Goal: Task Accomplishment & Management: Use online tool/utility

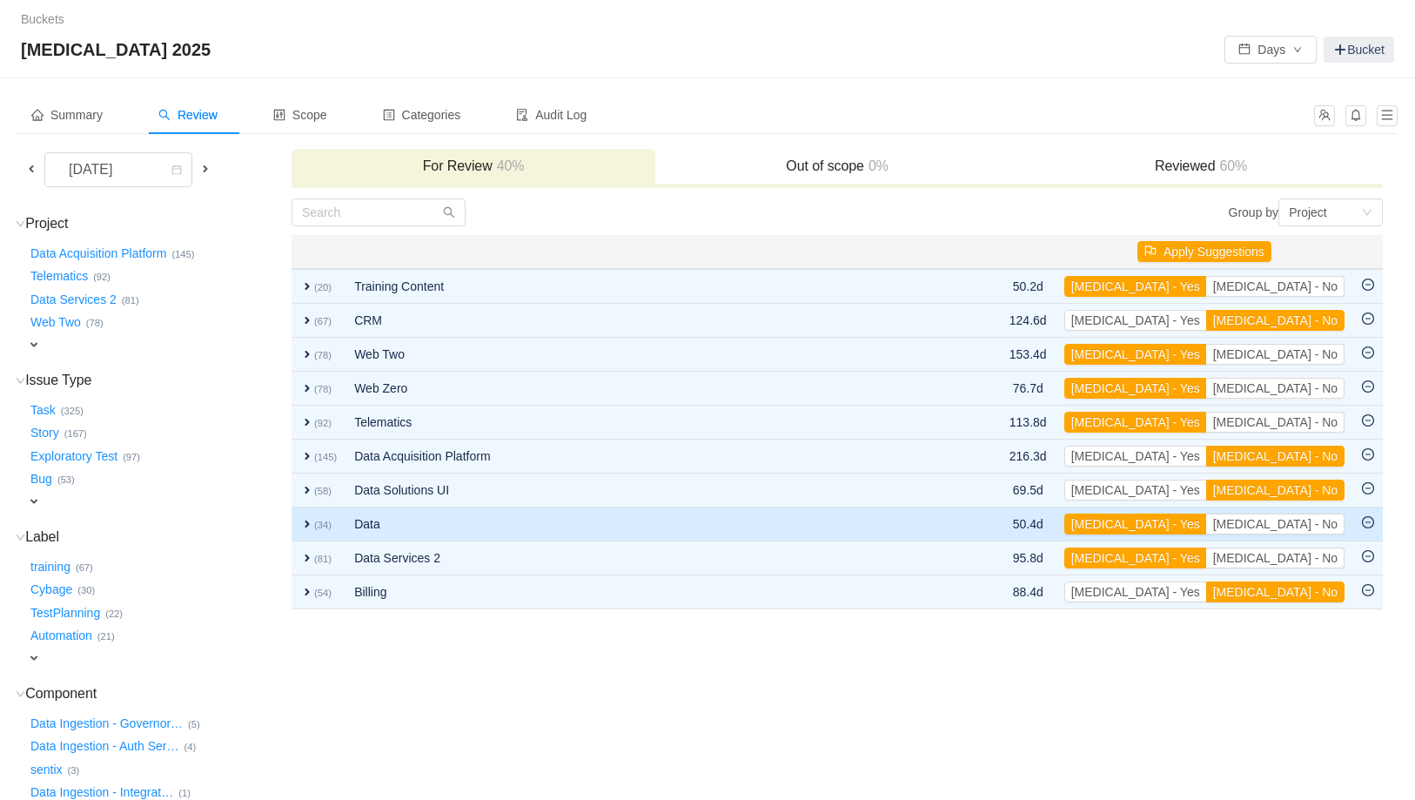
click at [301, 522] on span "expand" at bounding box center [307, 524] width 14 height 14
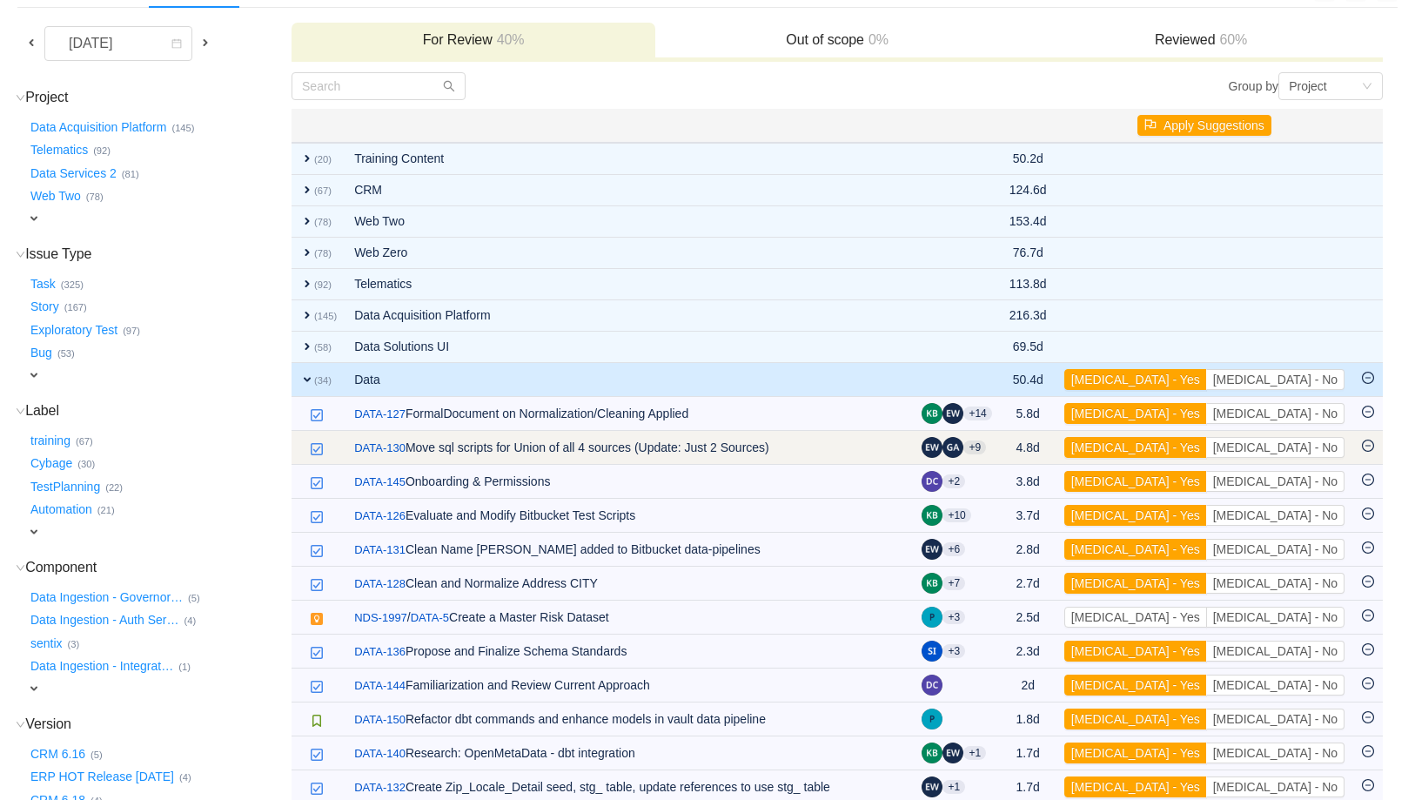
scroll to position [127, 0]
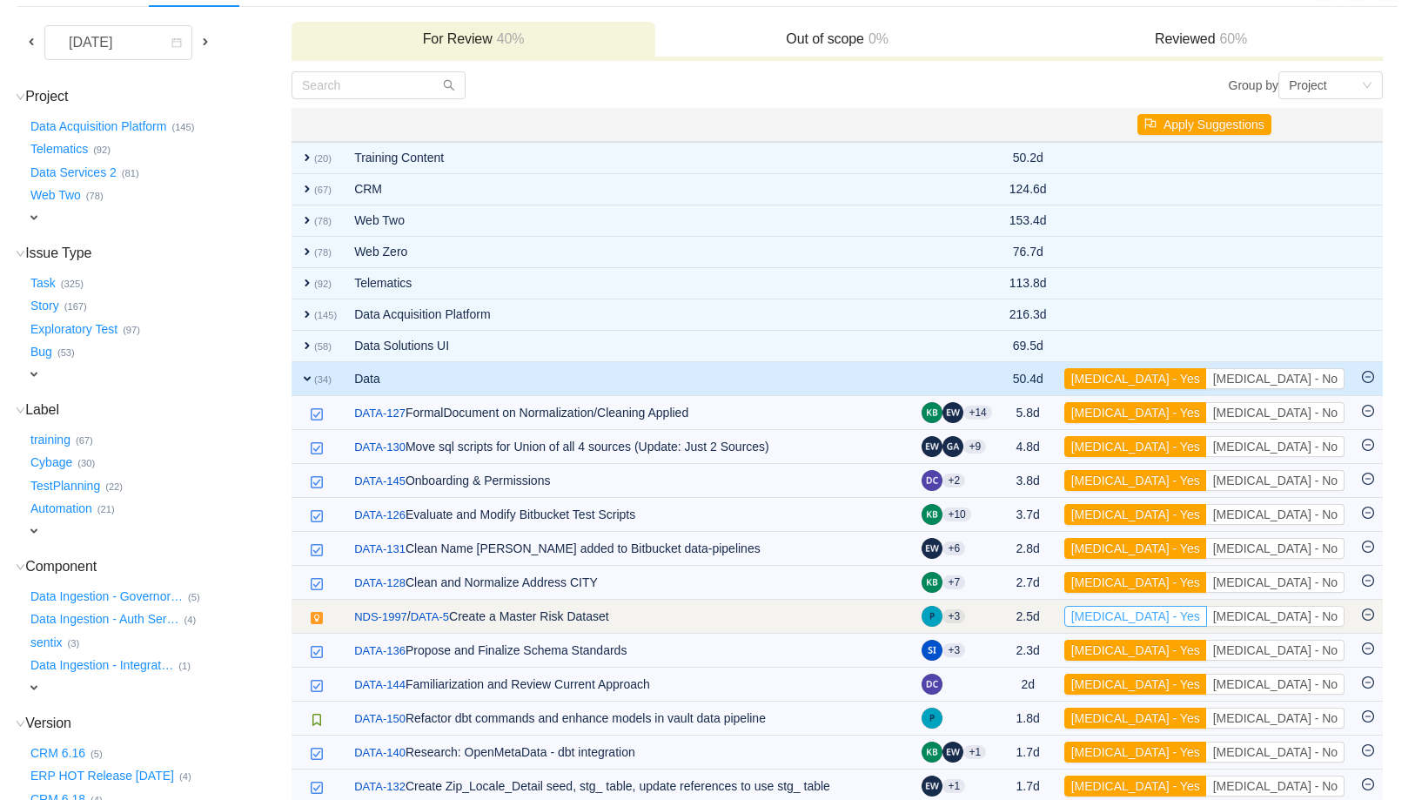
click at [1207, 618] on button "[MEDICAL_DATA] - Yes" at bounding box center [1135, 616] width 143 height 21
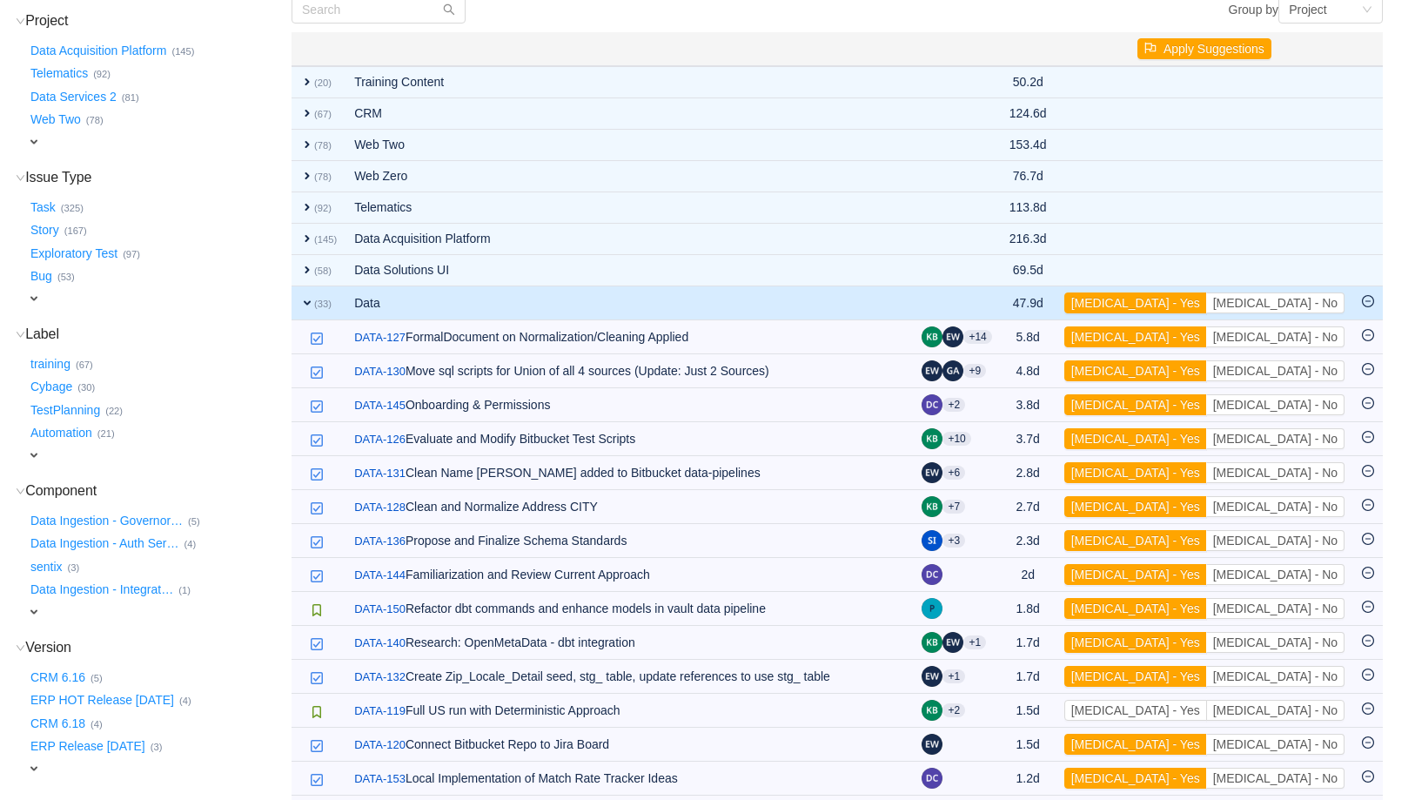
scroll to position [175, 0]
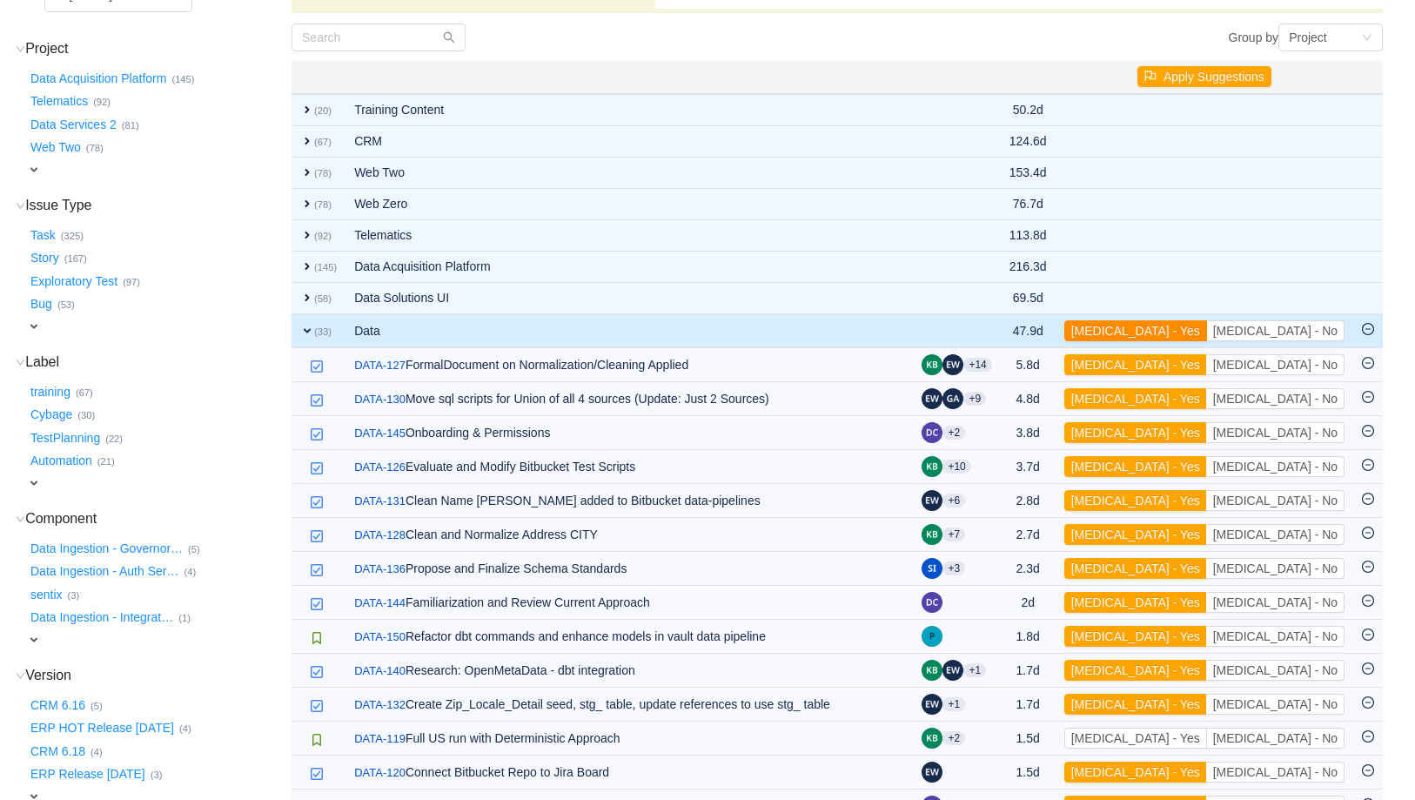
click at [1207, 332] on button "[MEDICAL_DATA] - Yes" at bounding box center [1135, 330] width 143 height 21
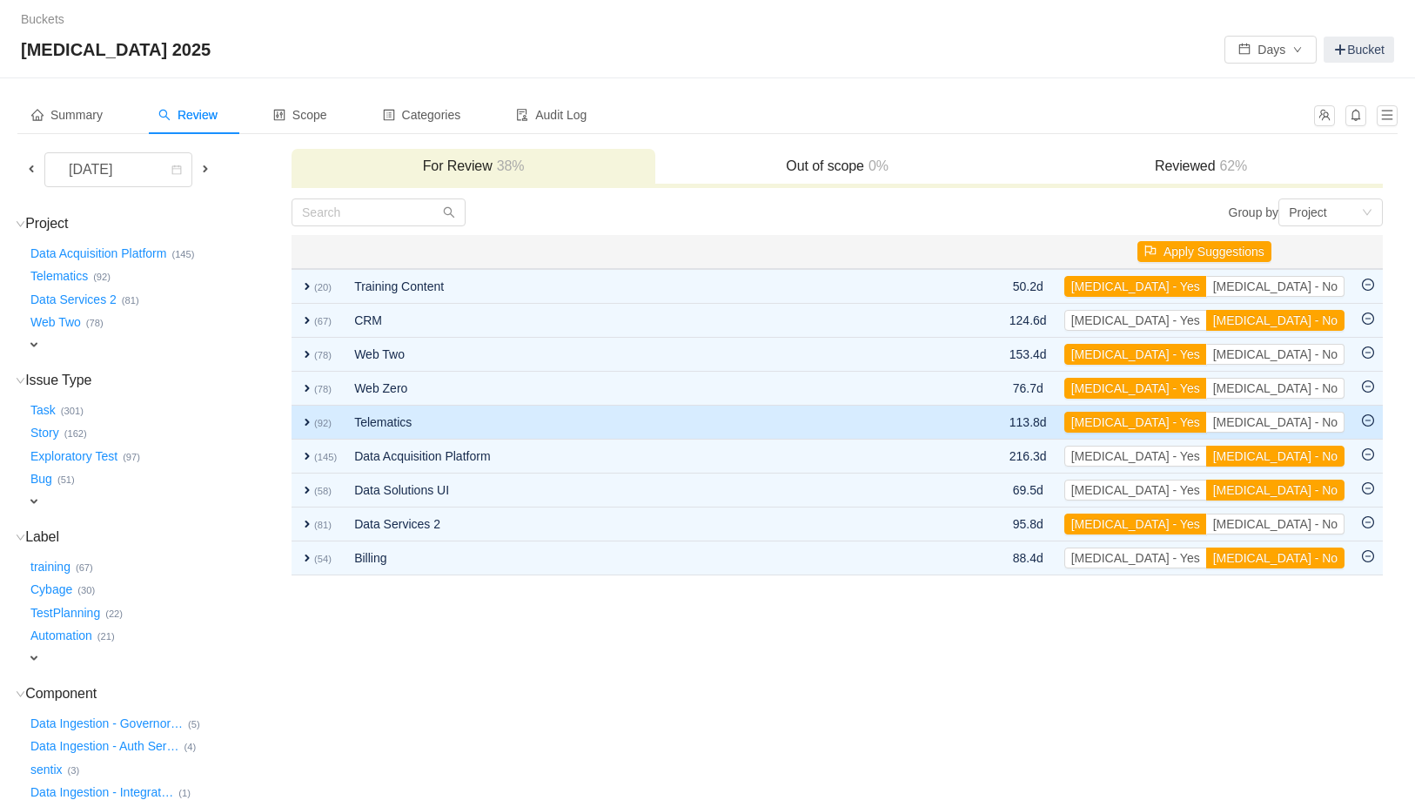
scroll to position [0, 0]
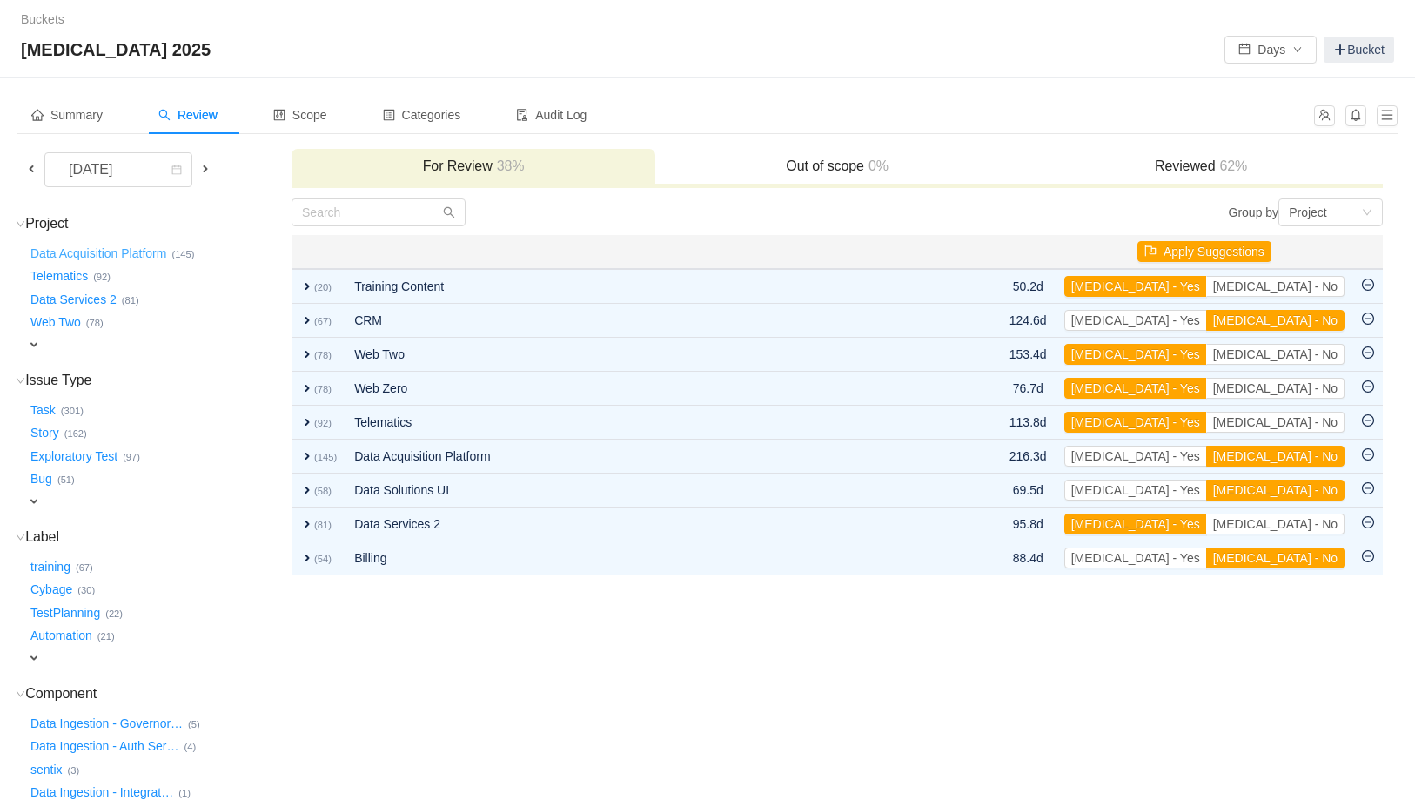
click at [128, 251] on button "Data Acquisition Platform …" at bounding box center [99, 253] width 144 height 28
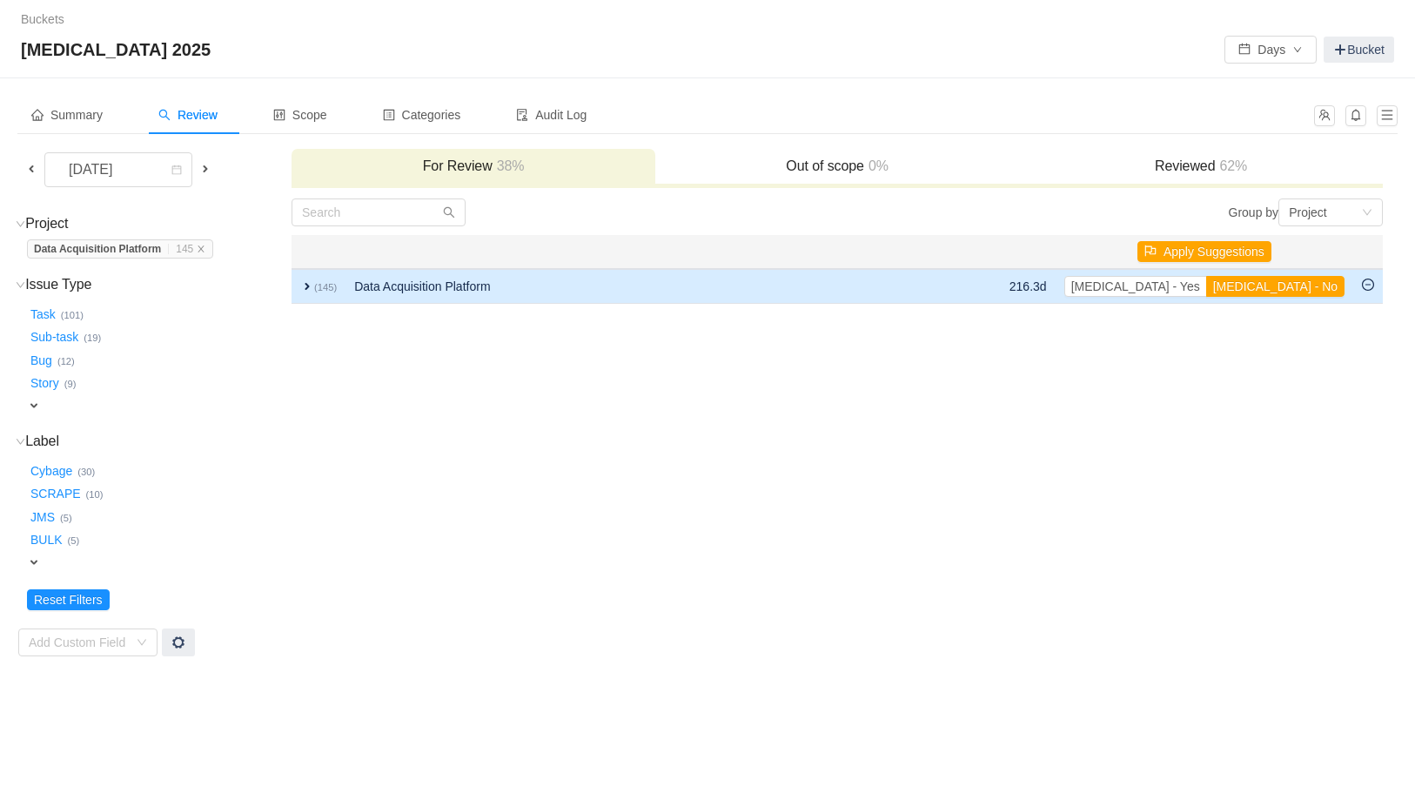
click at [310, 287] on span "expand" at bounding box center [307, 286] width 14 height 14
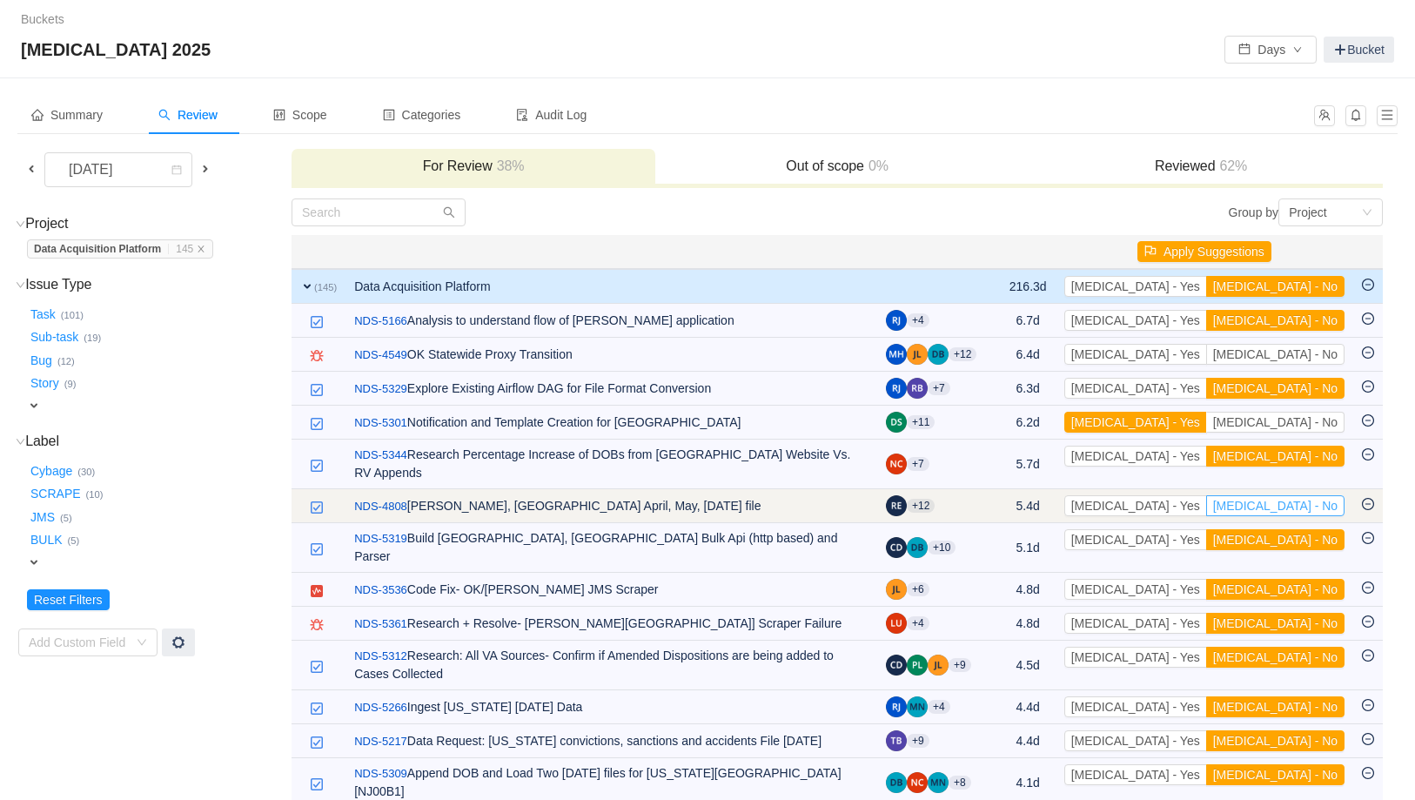
click at [1308, 496] on button "[MEDICAL_DATA] - No" at bounding box center [1275, 505] width 138 height 21
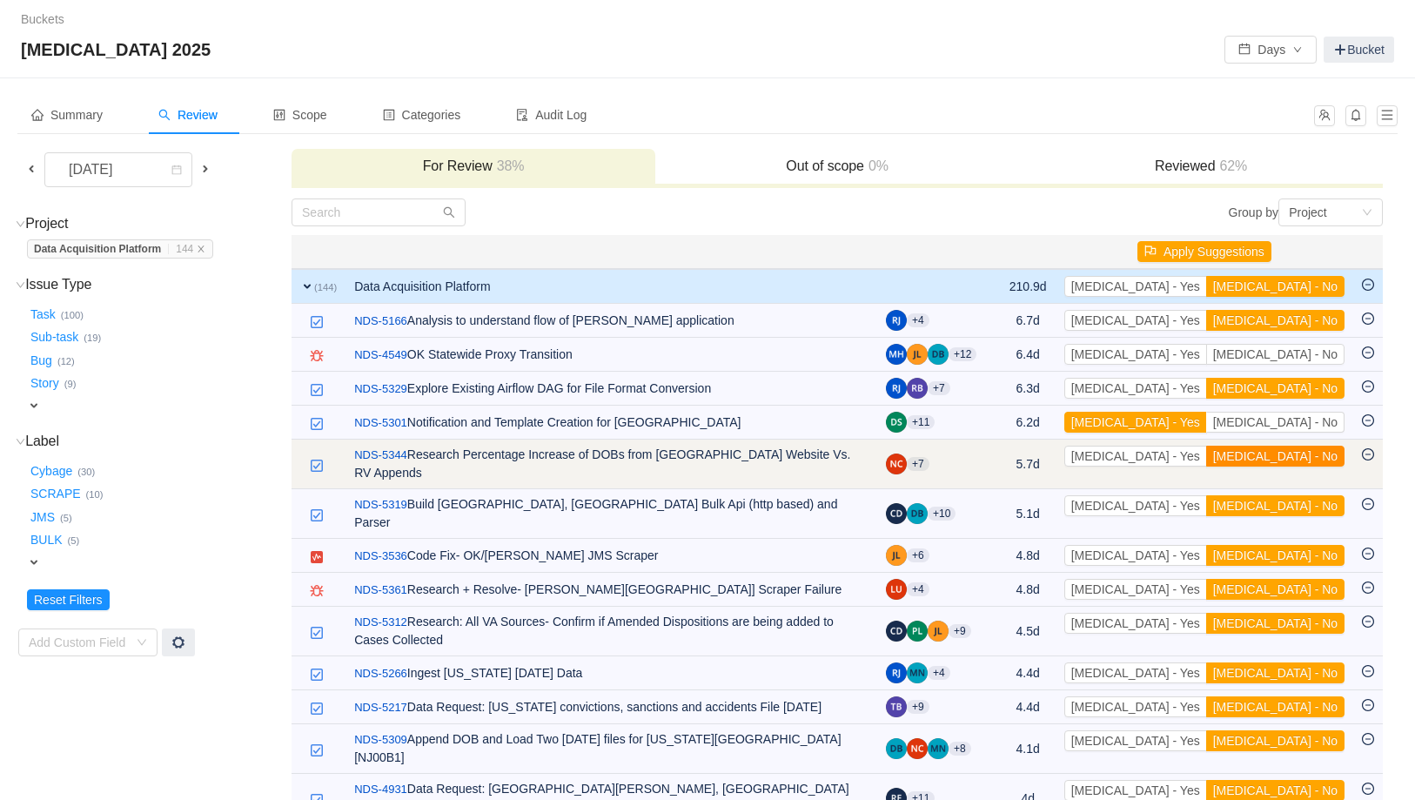
click at [1322, 460] on button "[MEDICAL_DATA] - No" at bounding box center [1275, 456] width 138 height 21
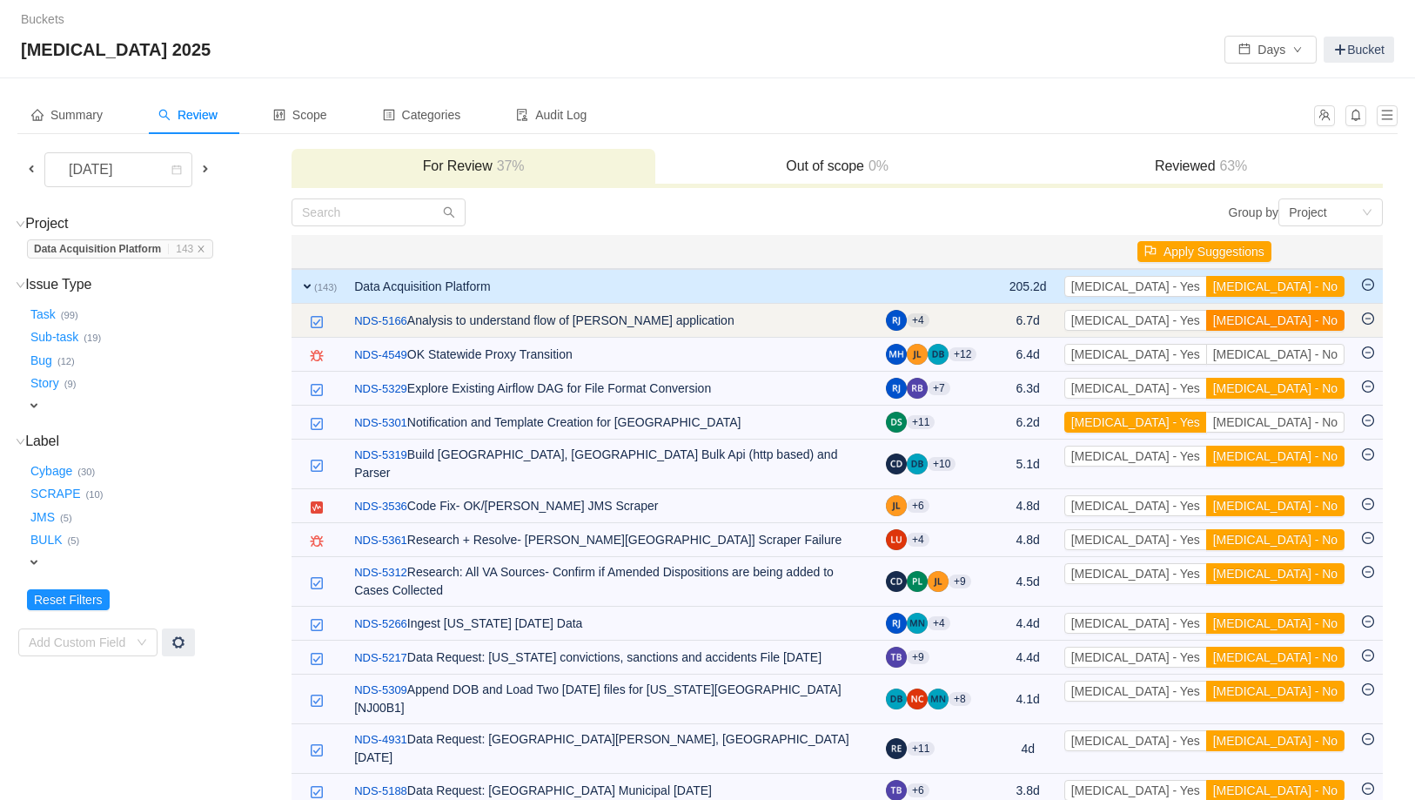
click at [1303, 324] on button "[MEDICAL_DATA] - No" at bounding box center [1275, 320] width 138 height 21
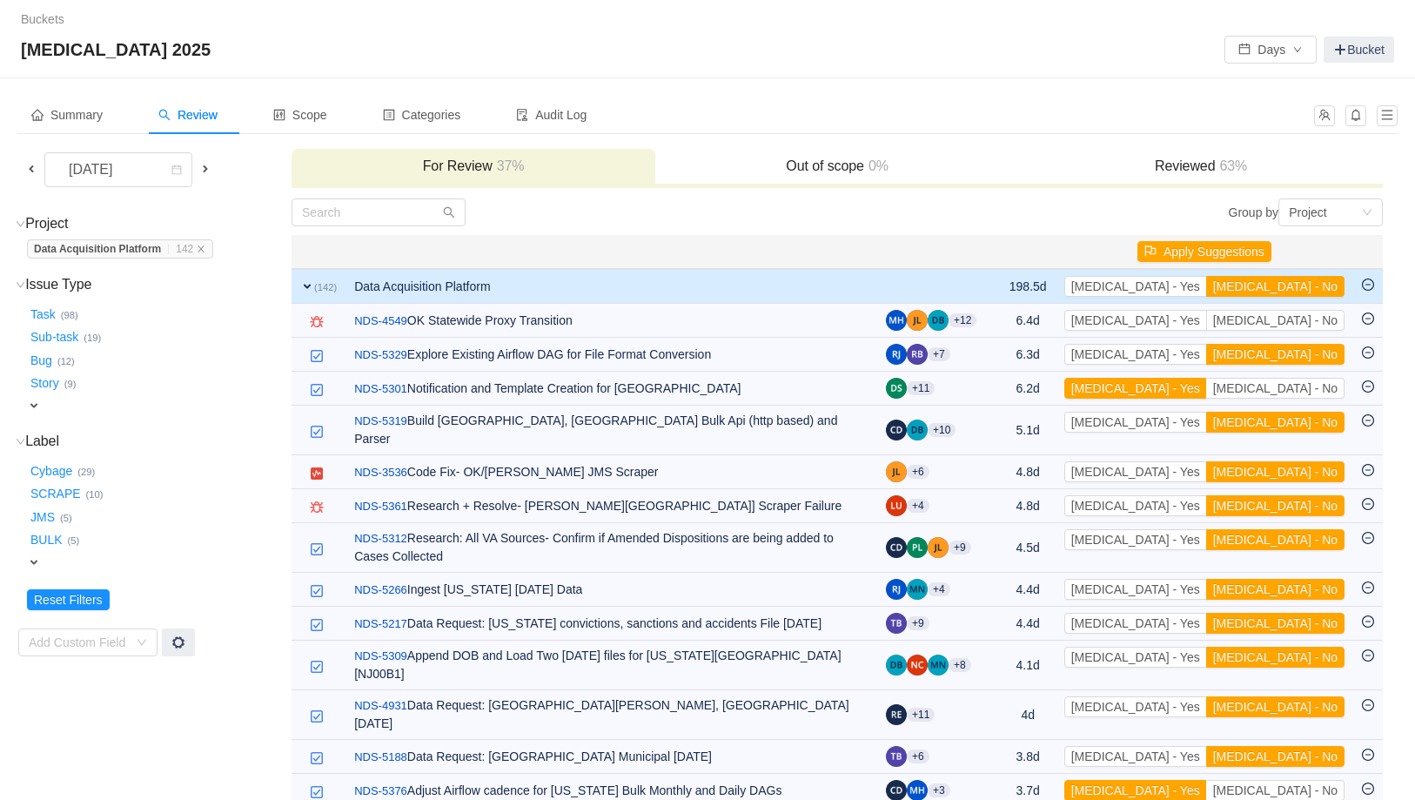
click at [1303, 324] on button "[MEDICAL_DATA] - No" at bounding box center [1275, 320] width 138 height 21
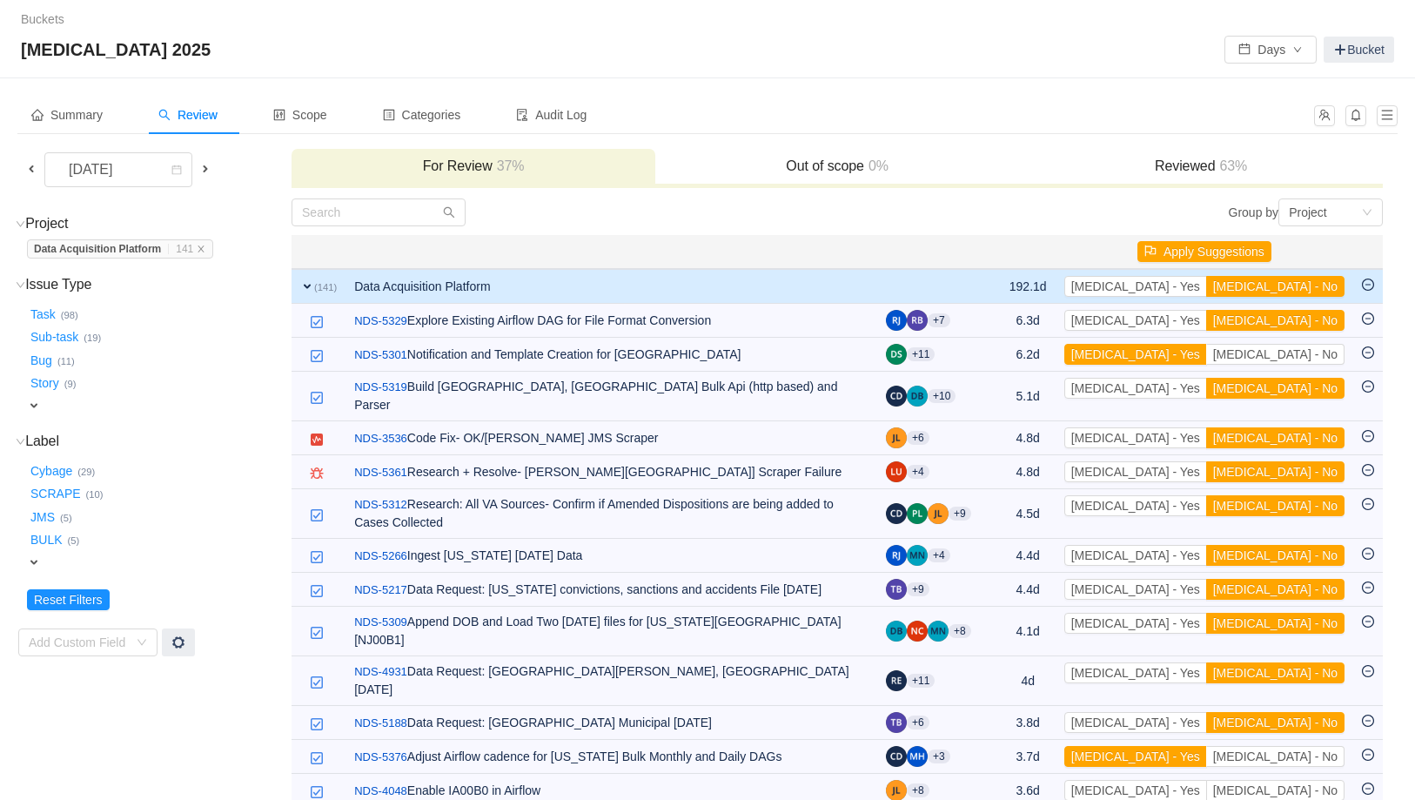
click at [1303, 324] on button "[MEDICAL_DATA] - No" at bounding box center [1275, 320] width 138 height 21
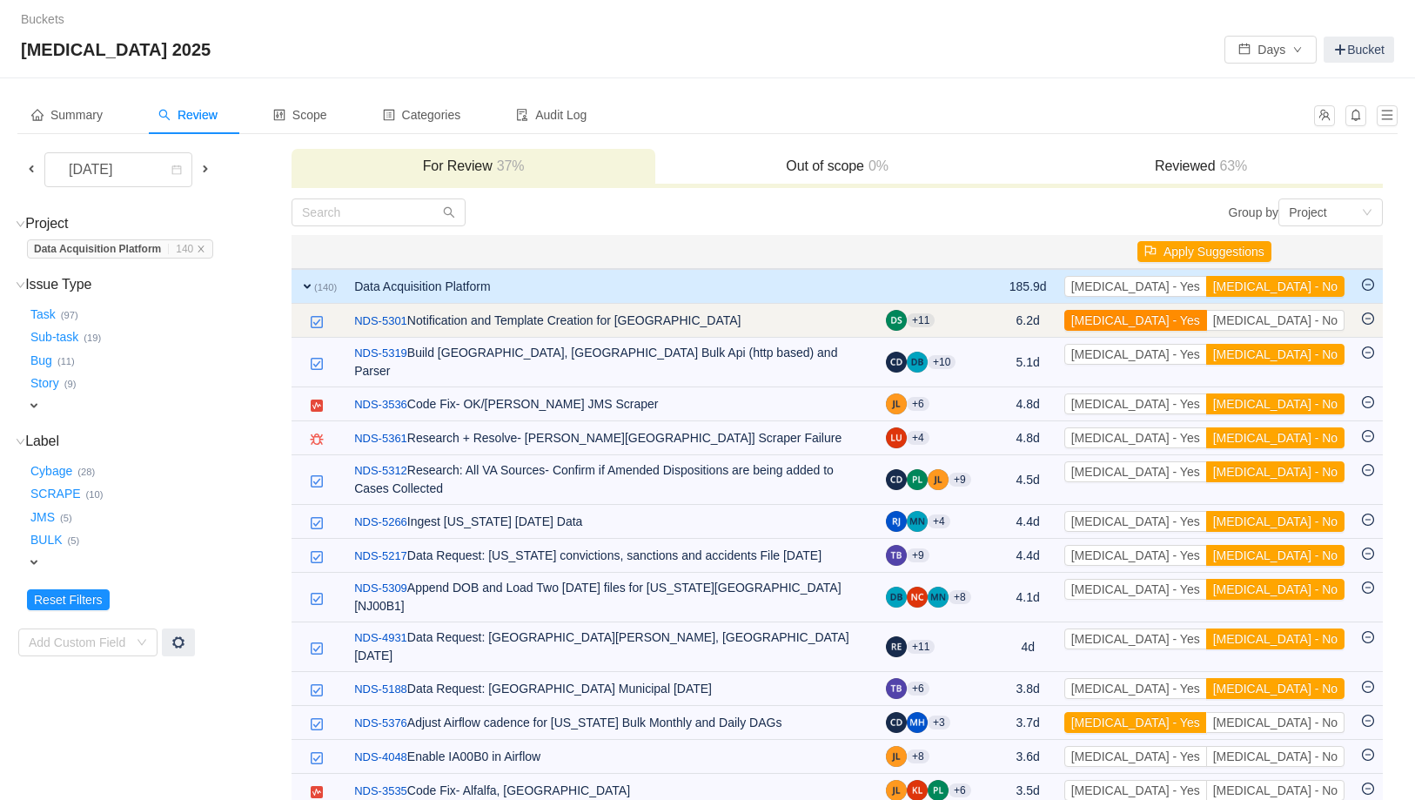
click at [1207, 325] on button "[MEDICAL_DATA] - Yes" at bounding box center [1135, 320] width 143 height 21
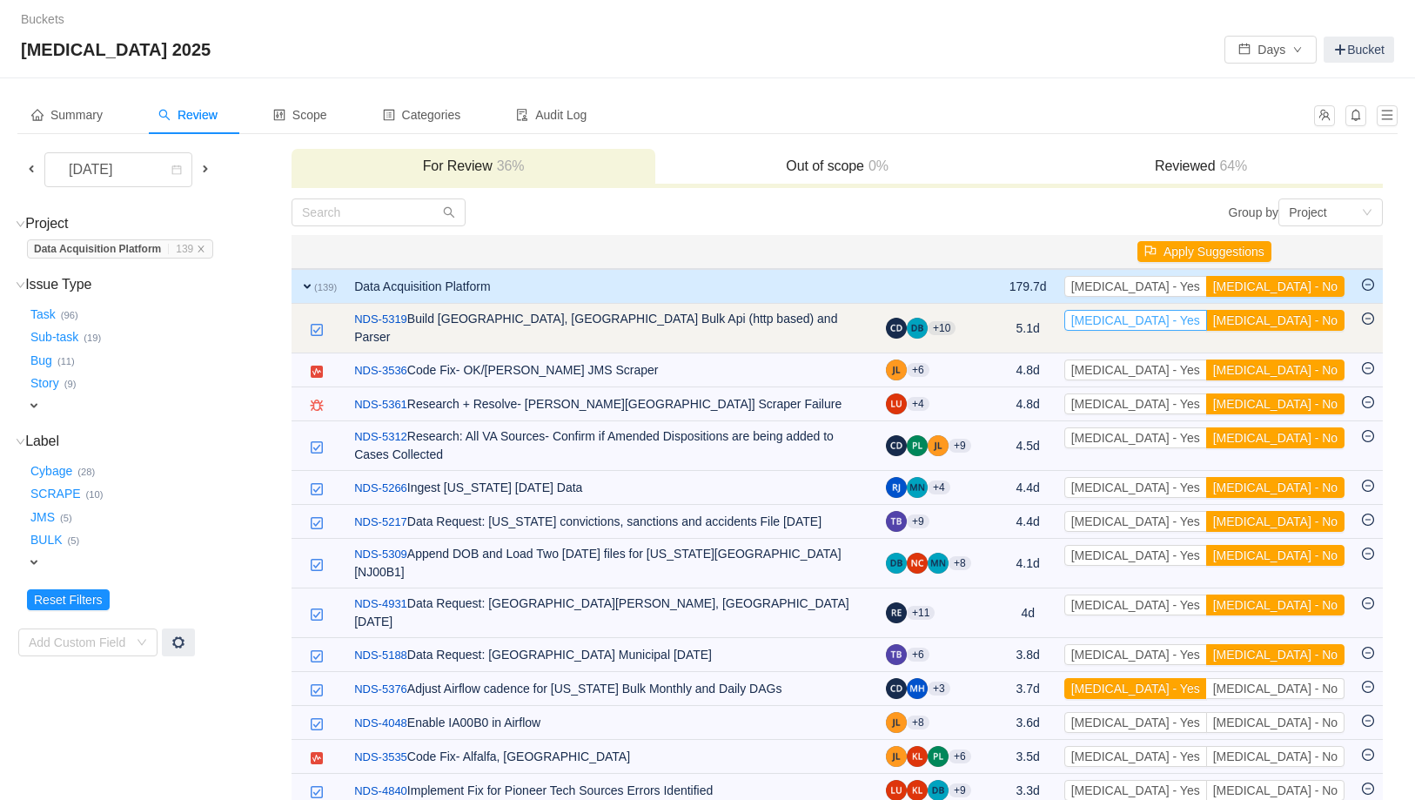
click at [1207, 325] on button "[MEDICAL_DATA] - Yes" at bounding box center [1135, 320] width 143 height 21
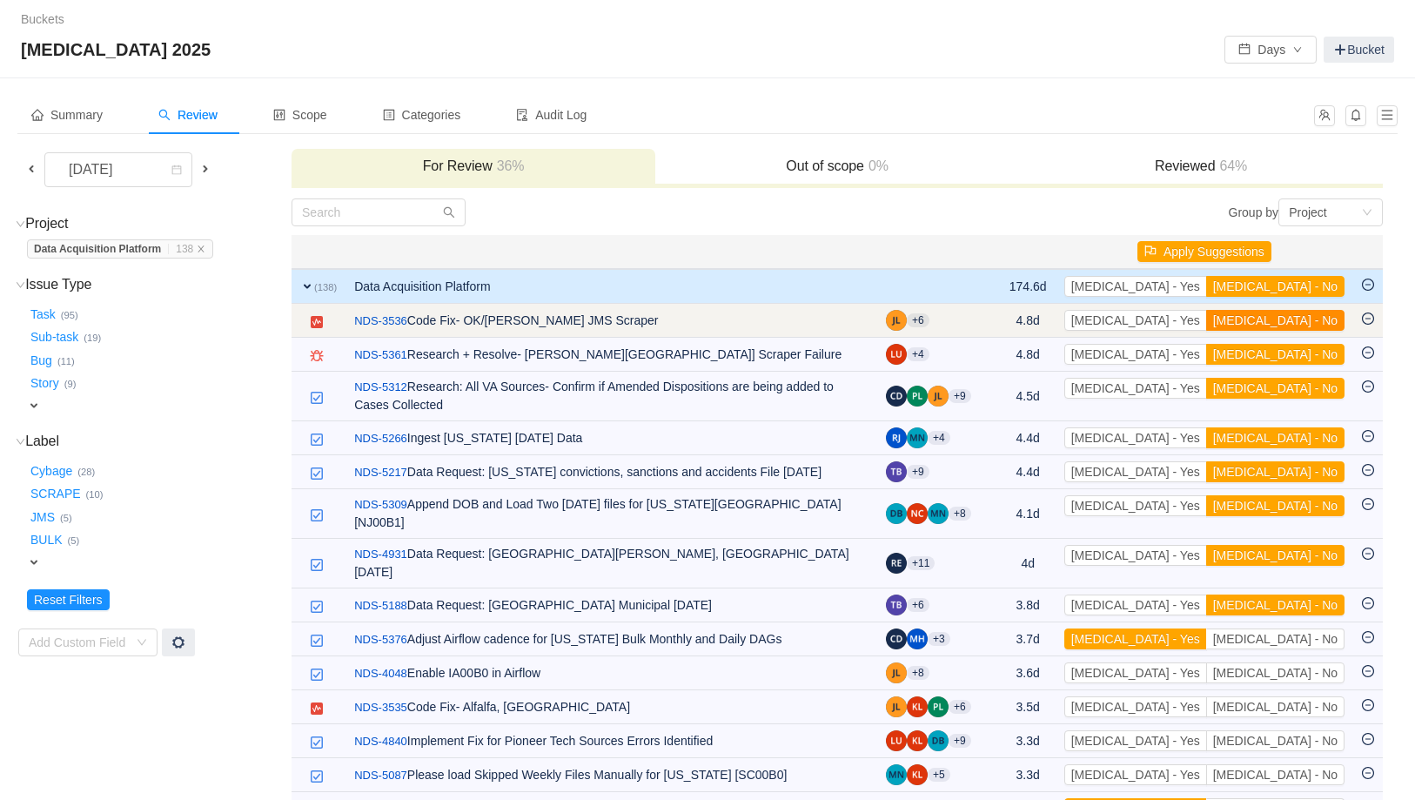
click at [1293, 317] on button "[MEDICAL_DATA] - No" at bounding box center [1275, 320] width 138 height 21
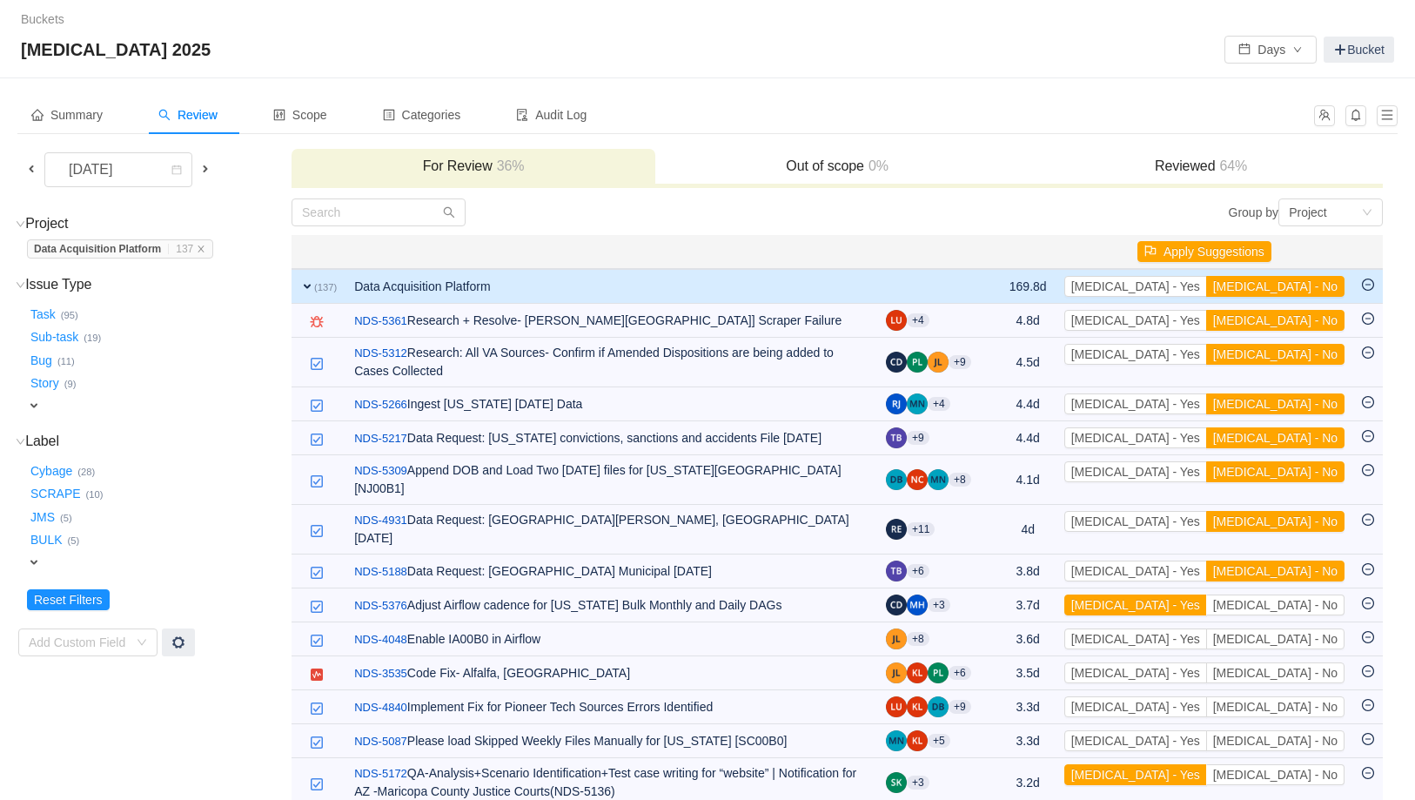
click at [1293, 317] on button "[MEDICAL_DATA] - No" at bounding box center [1275, 320] width 138 height 21
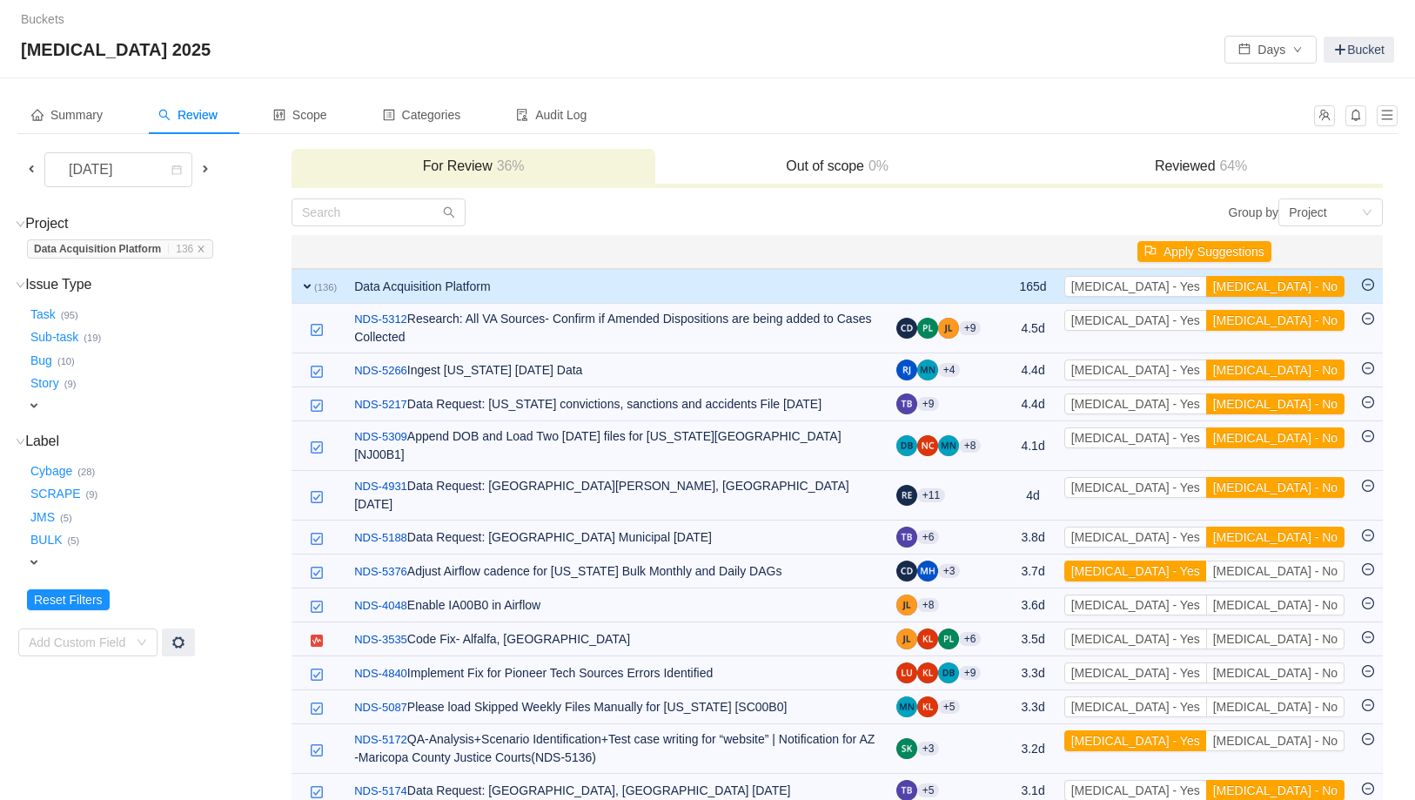
click at [1293, 317] on button "[MEDICAL_DATA] - No" at bounding box center [1275, 320] width 138 height 21
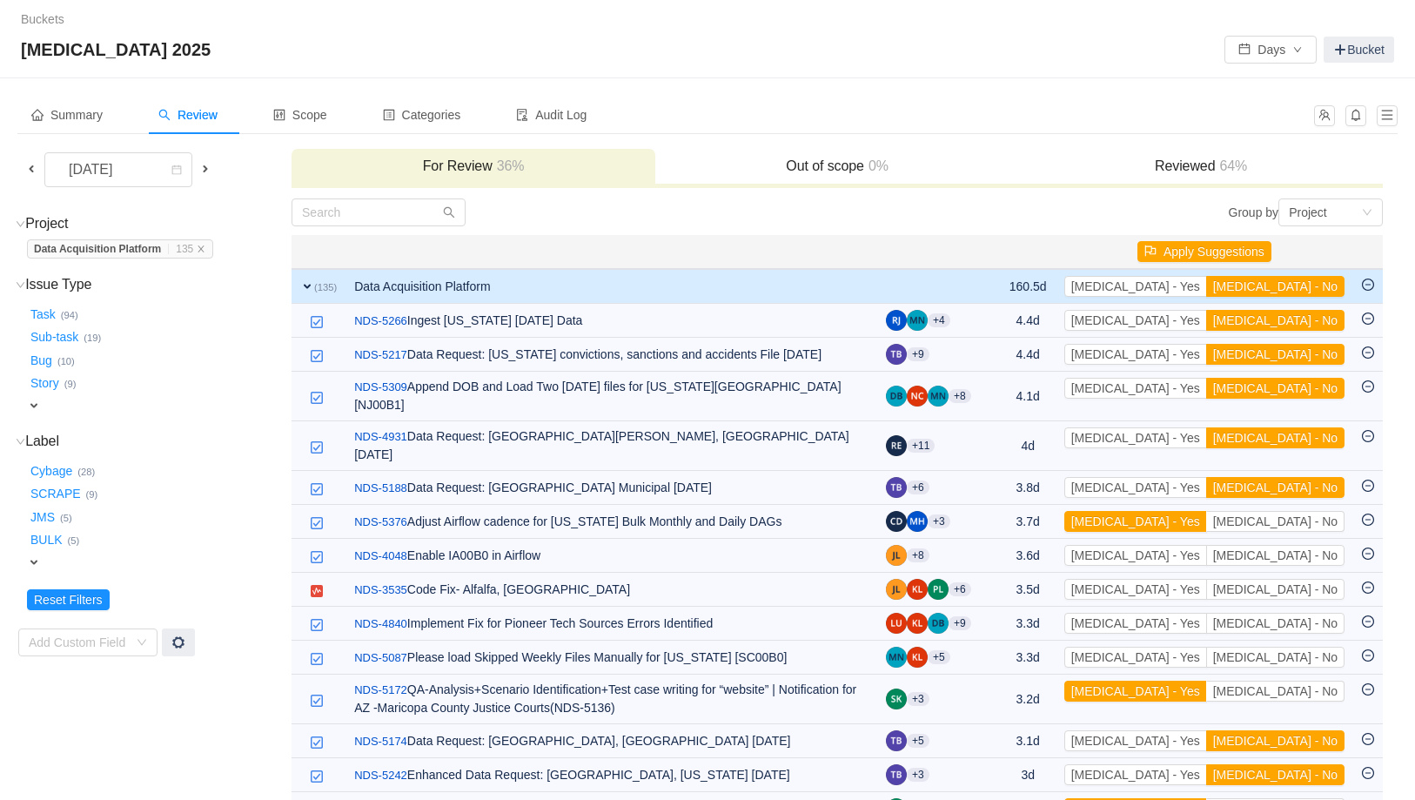
click at [1293, 317] on button "[MEDICAL_DATA] - No" at bounding box center [1275, 320] width 138 height 21
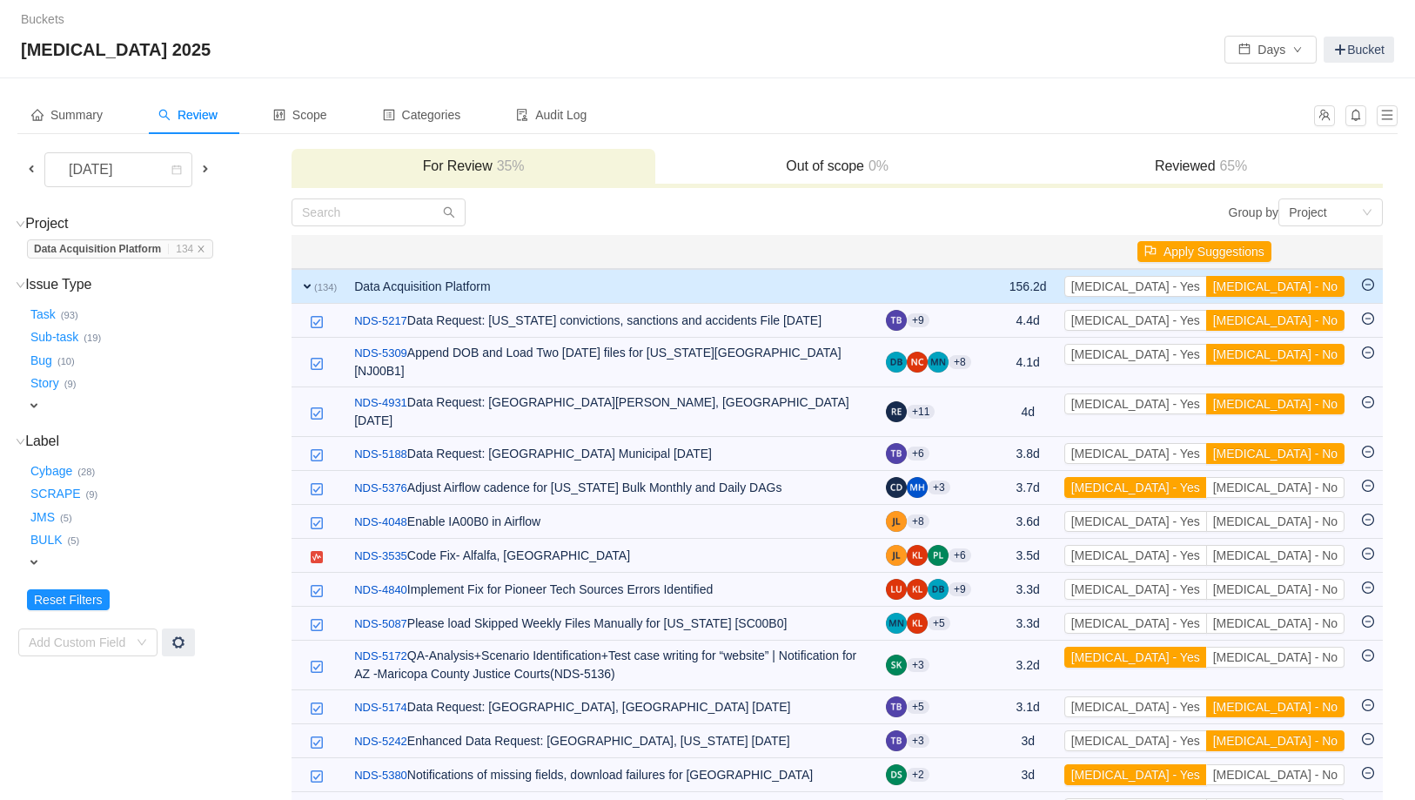
click at [1293, 317] on button "[MEDICAL_DATA] - No" at bounding box center [1275, 320] width 138 height 21
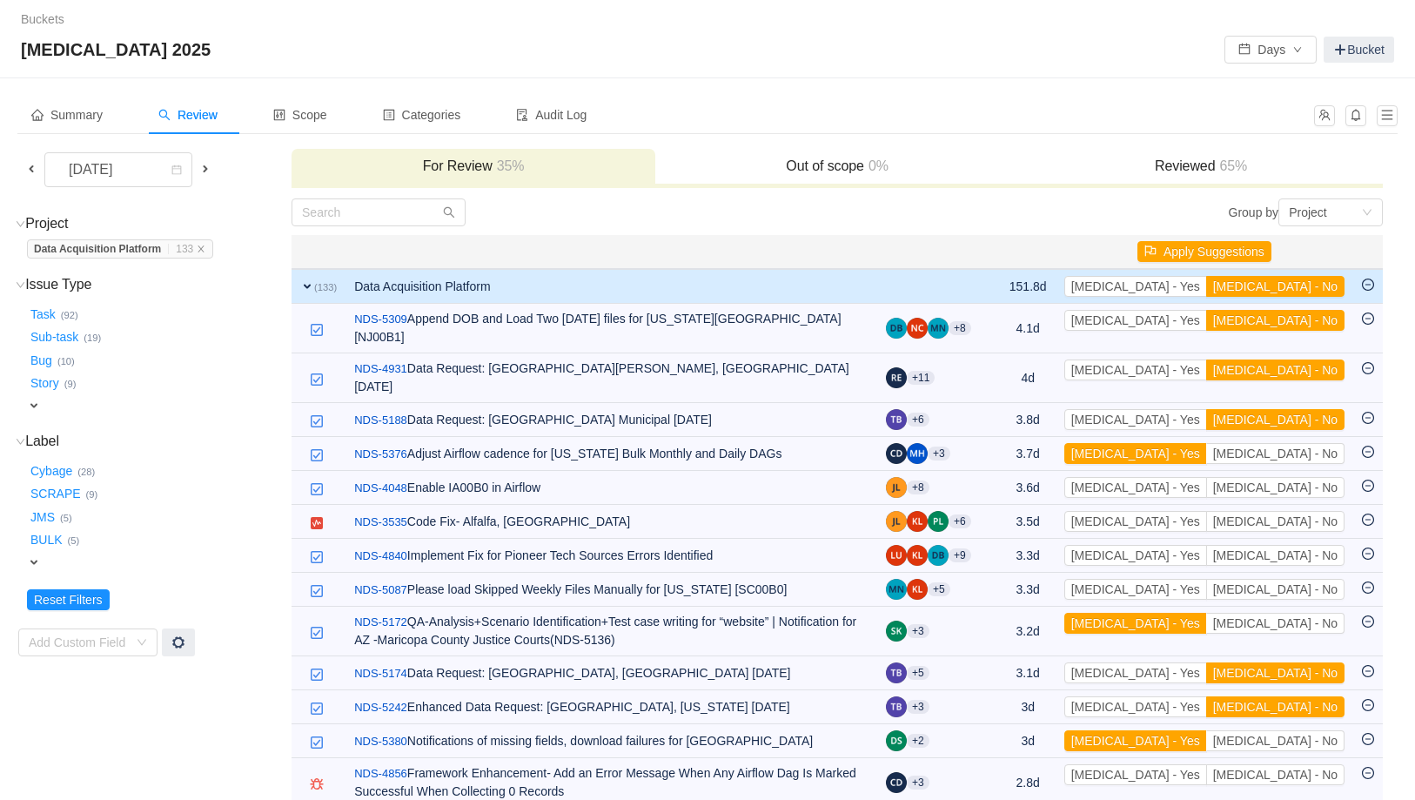
click at [1293, 317] on button "[MEDICAL_DATA] - No" at bounding box center [1275, 320] width 138 height 21
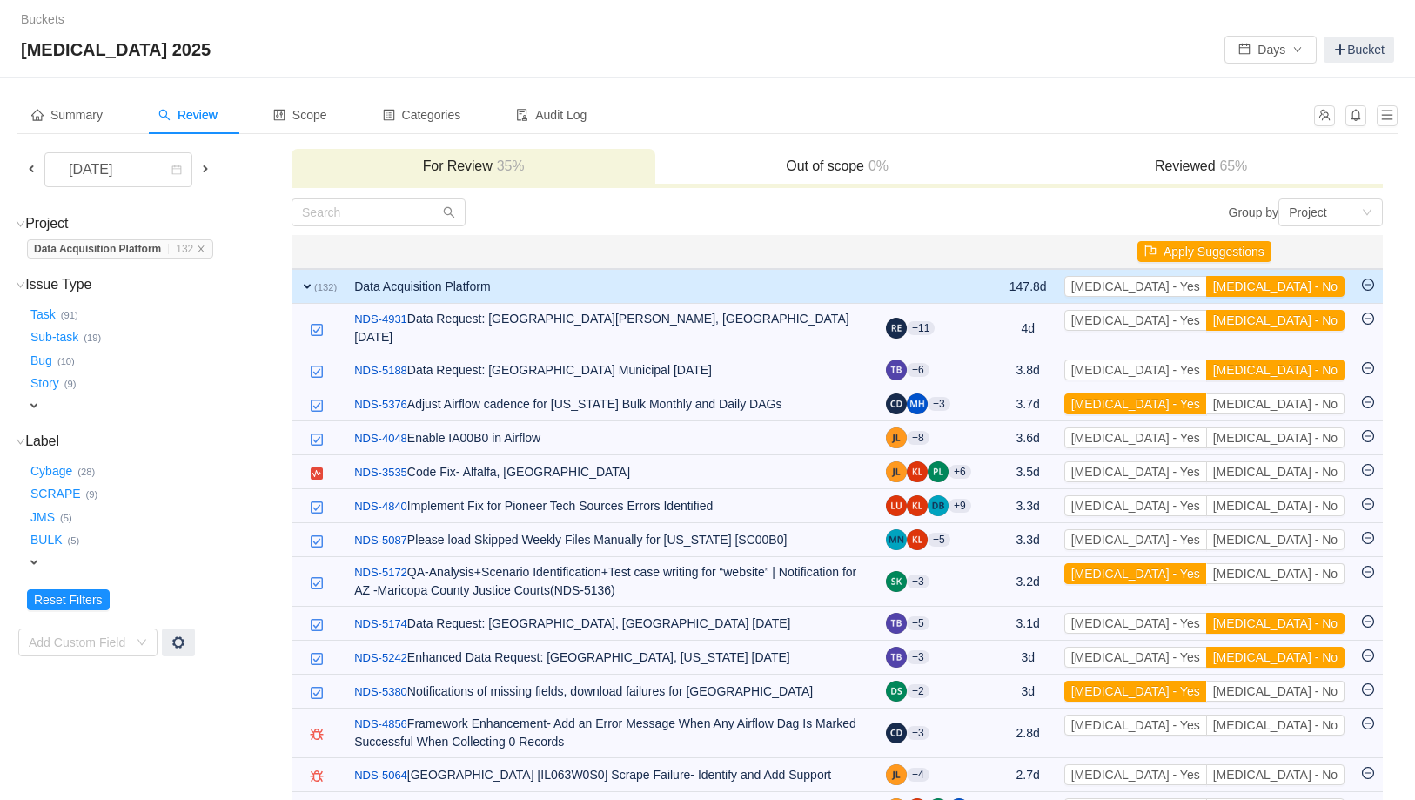
click at [1293, 317] on button "[MEDICAL_DATA] - No" at bounding box center [1275, 320] width 138 height 21
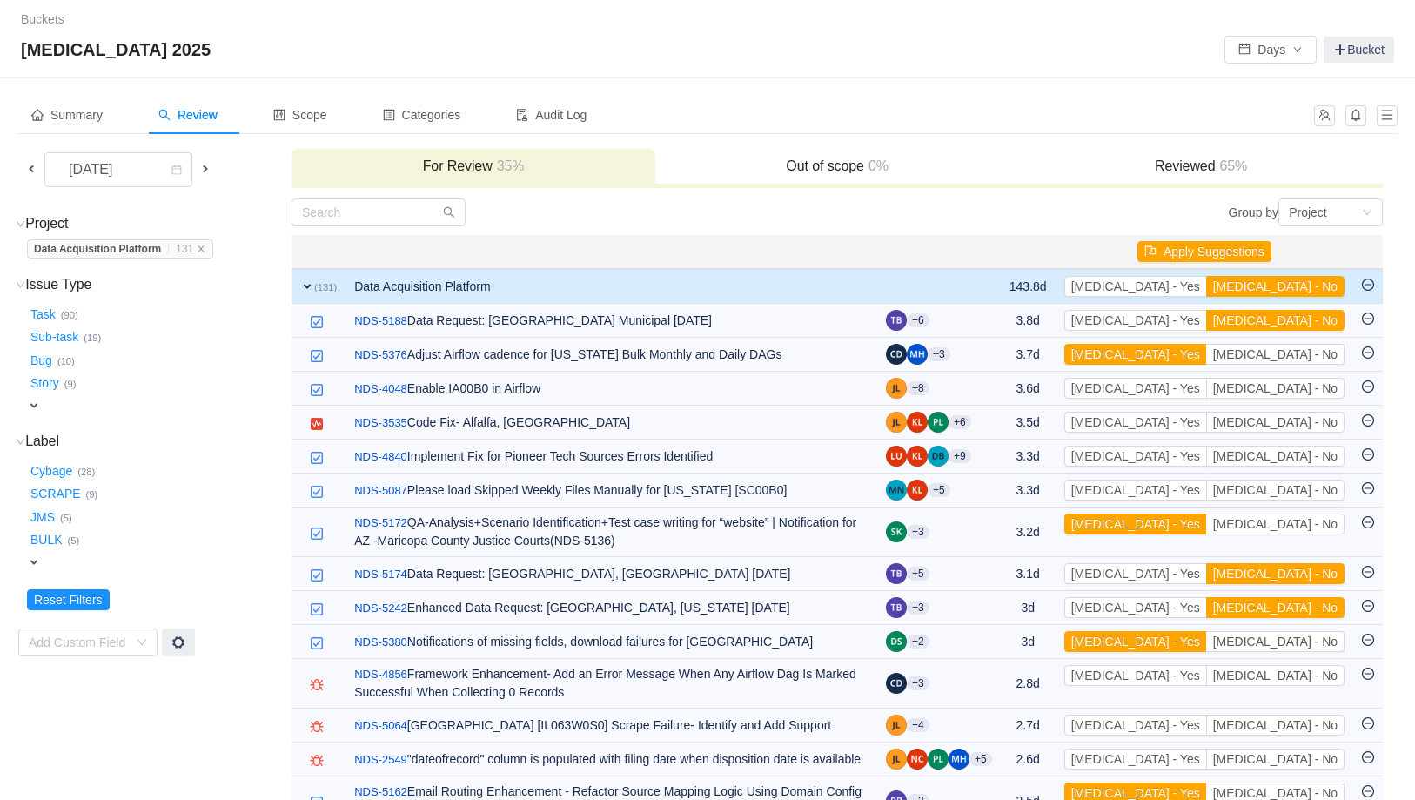
click at [1293, 317] on button "[MEDICAL_DATA] - No" at bounding box center [1275, 320] width 138 height 21
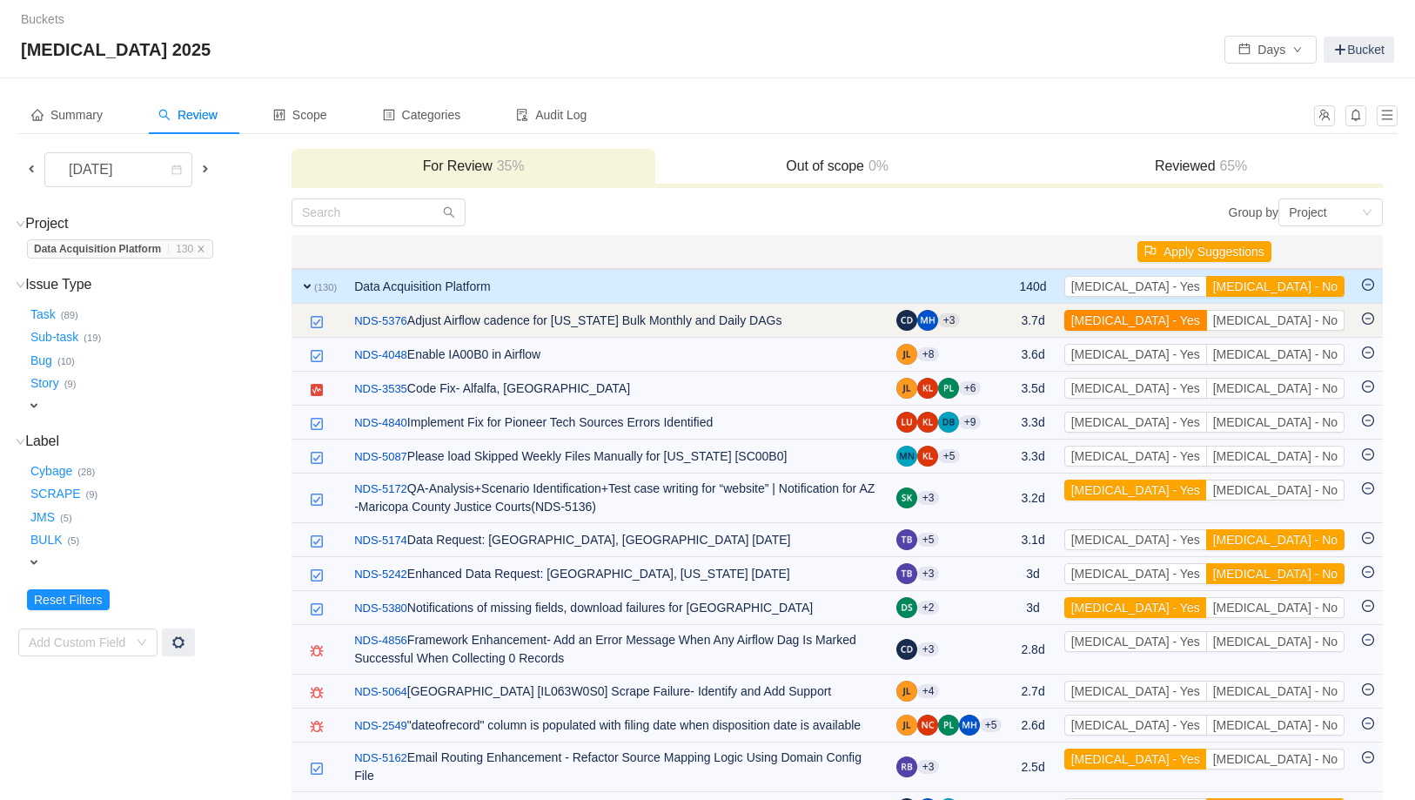
click at [1207, 322] on button "[MEDICAL_DATA] - Yes" at bounding box center [1135, 320] width 143 height 21
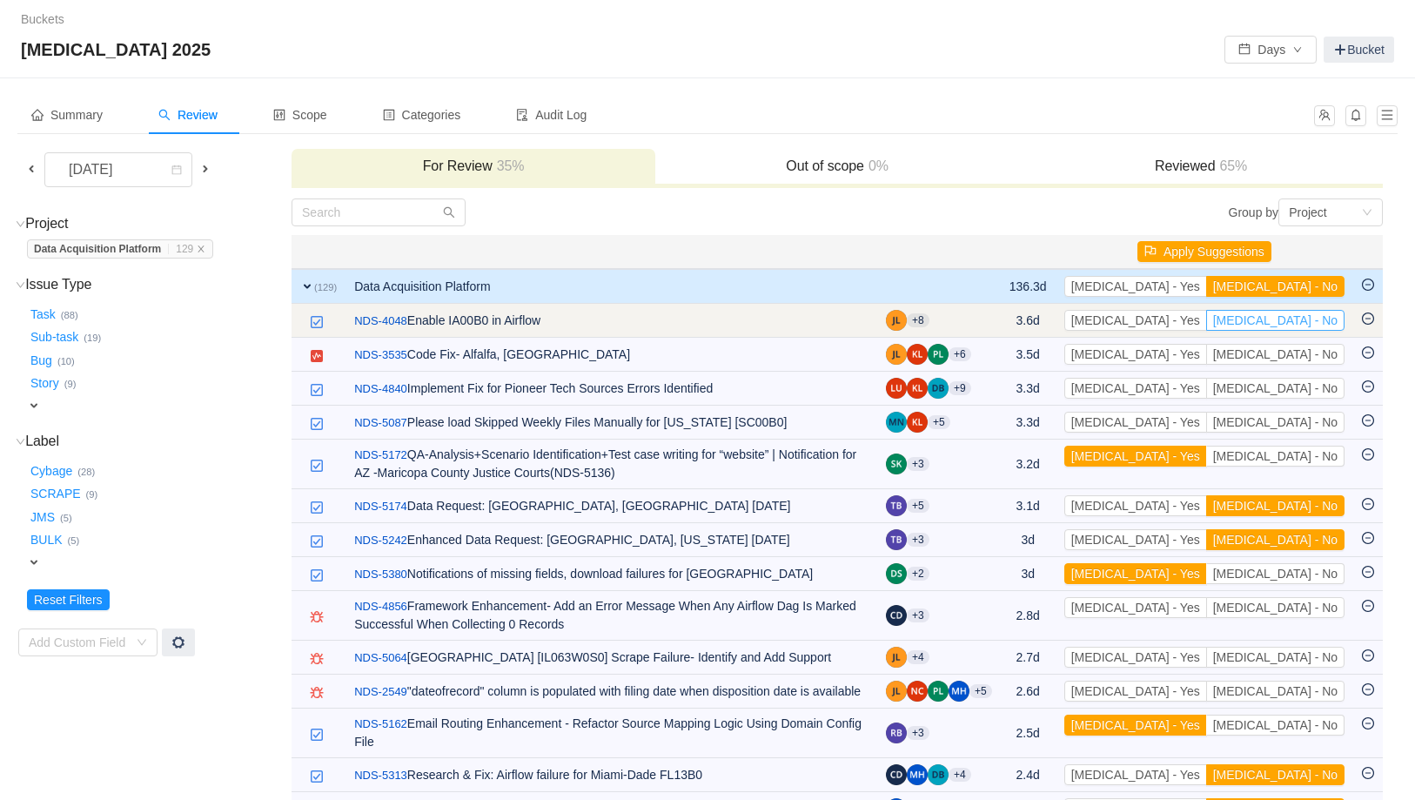
click at [1306, 322] on button "[MEDICAL_DATA] - No" at bounding box center [1275, 320] width 138 height 21
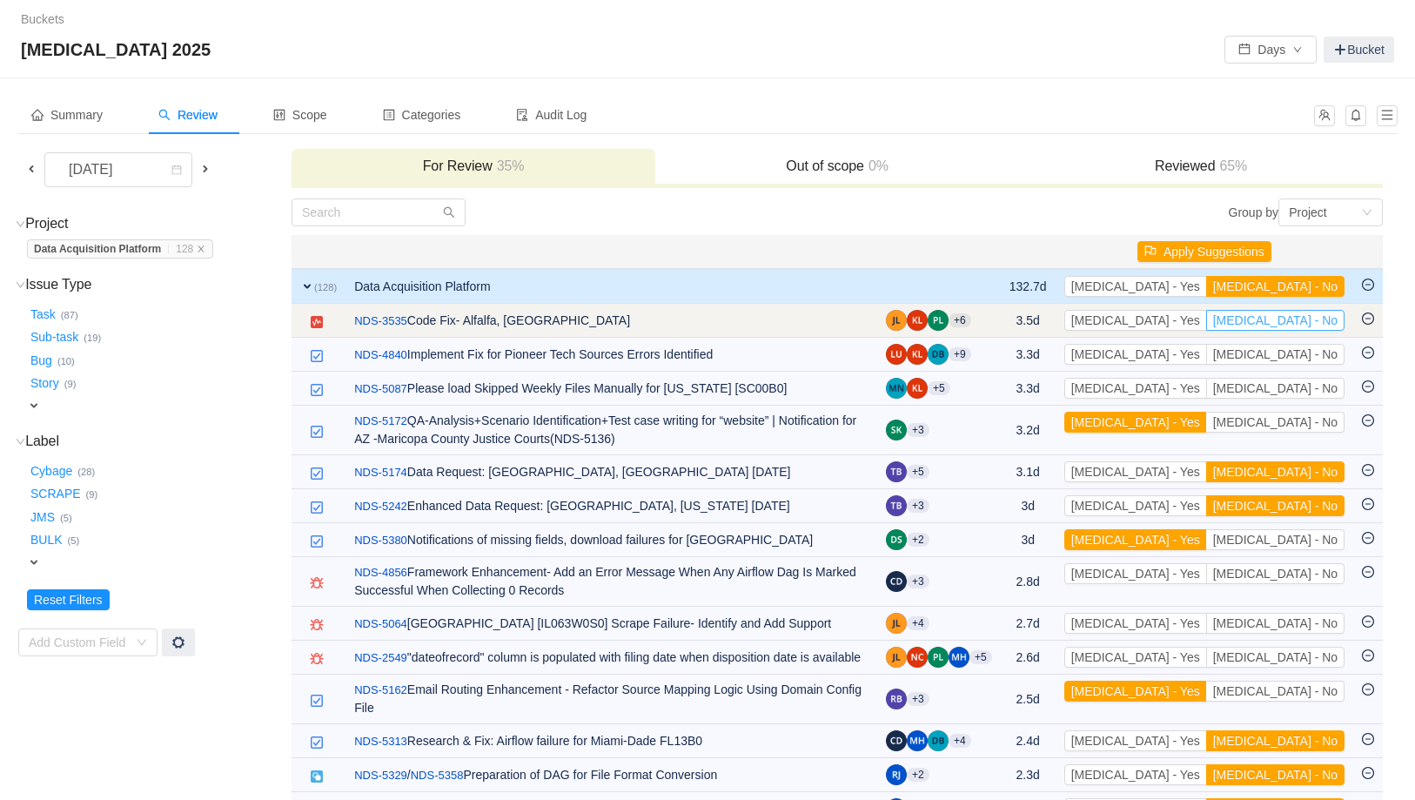
click at [1306, 323] on button "[MEDICAL_DATA] - No" at bounding box center [1275, 320] width 138 height 21
